Goal: Task Accomplishment & Management: Manage account settings

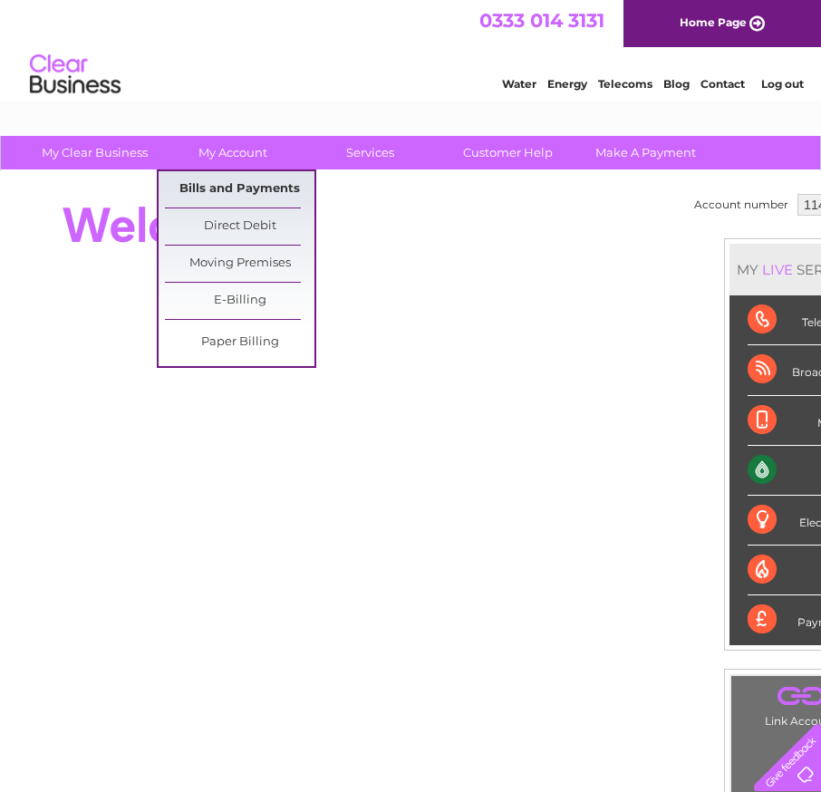
click at [228, 184] on link "Bills and Payments" at bounding box center [240, 189] width 150 height 36
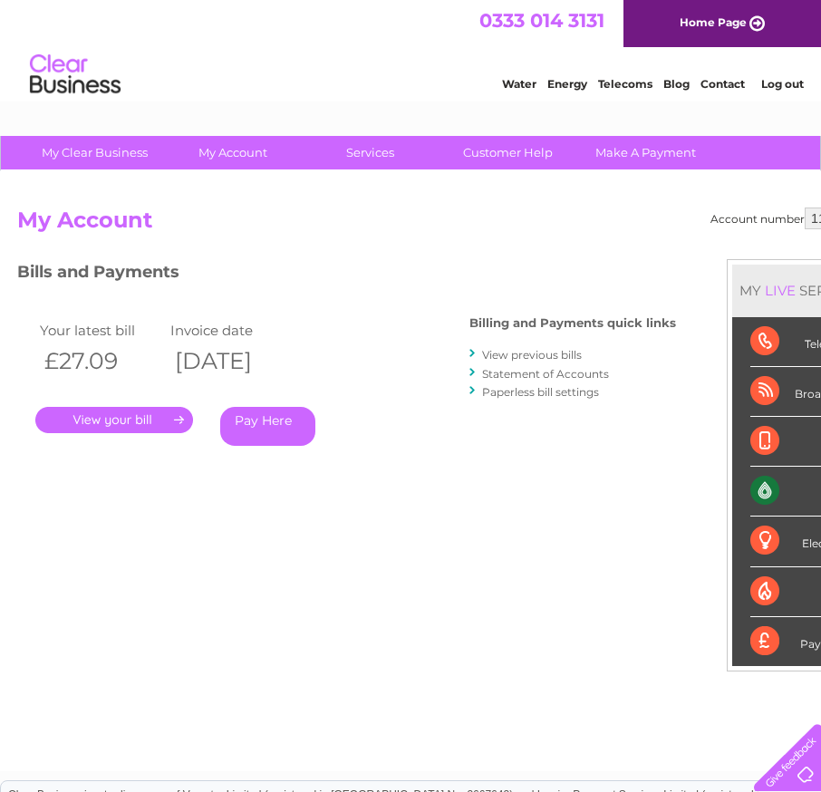
click at [139, 423] on link "." at bounding box center [114, 420] width 158 height 26
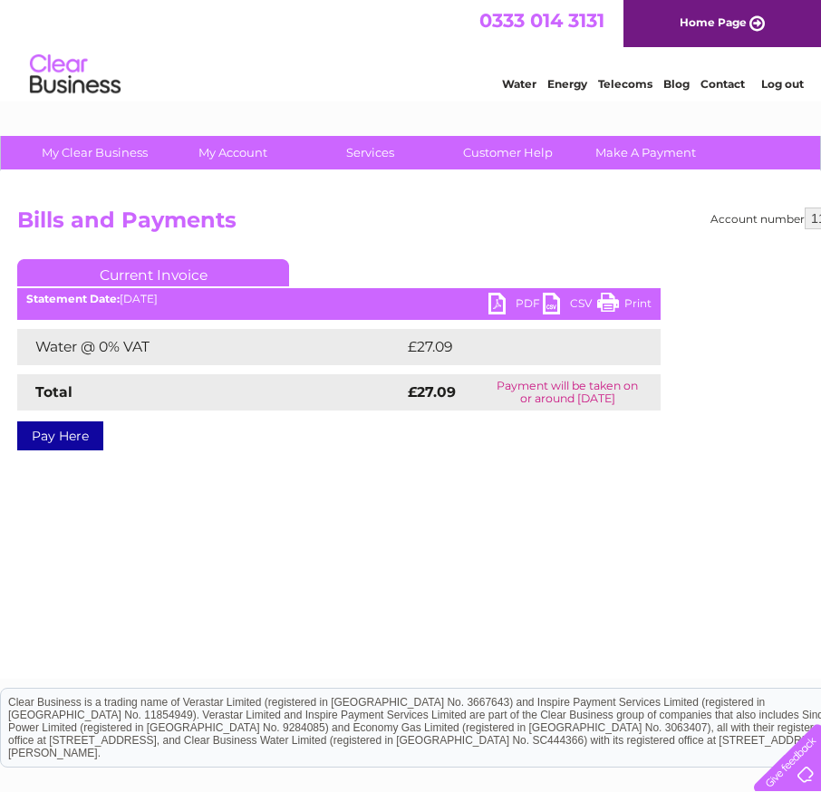
click at [527, 302] on link "PDF" at bounding box center [516, 306] width 54 height 26
click at [777, 83] on link "Log out" at bounding box center [783, 84] width 43 height 14
